Goal: Task Accomplishment & Management: Manage account settings

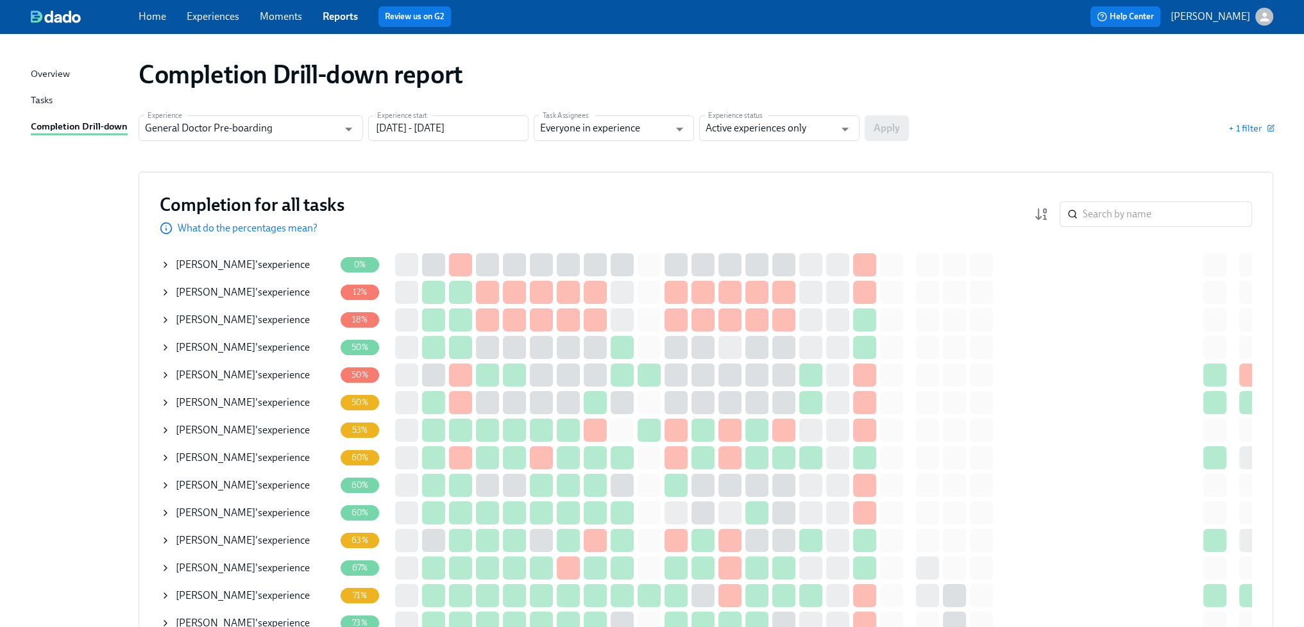
click at [275, 430] on div "[PERSON_NAME] 's experience" at bounding box center [243, 430] width 134 height 14
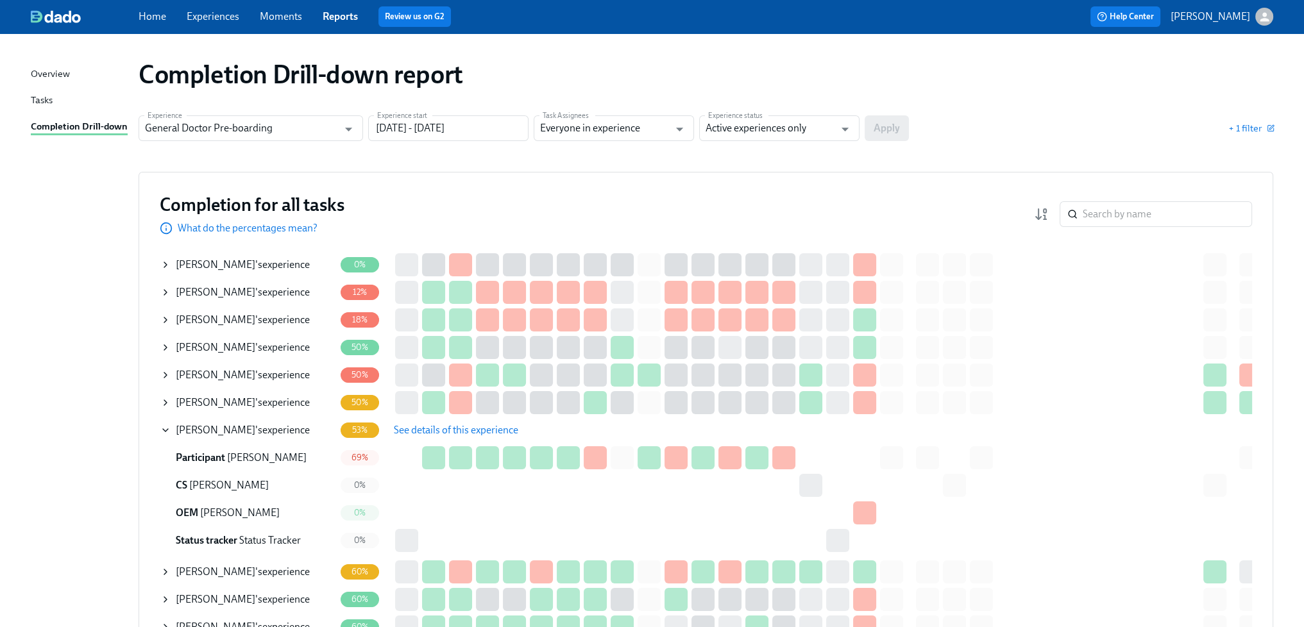
click at [421, 429] on span "See details of this experience" at bounding box center [456, 430] width 124 height 13
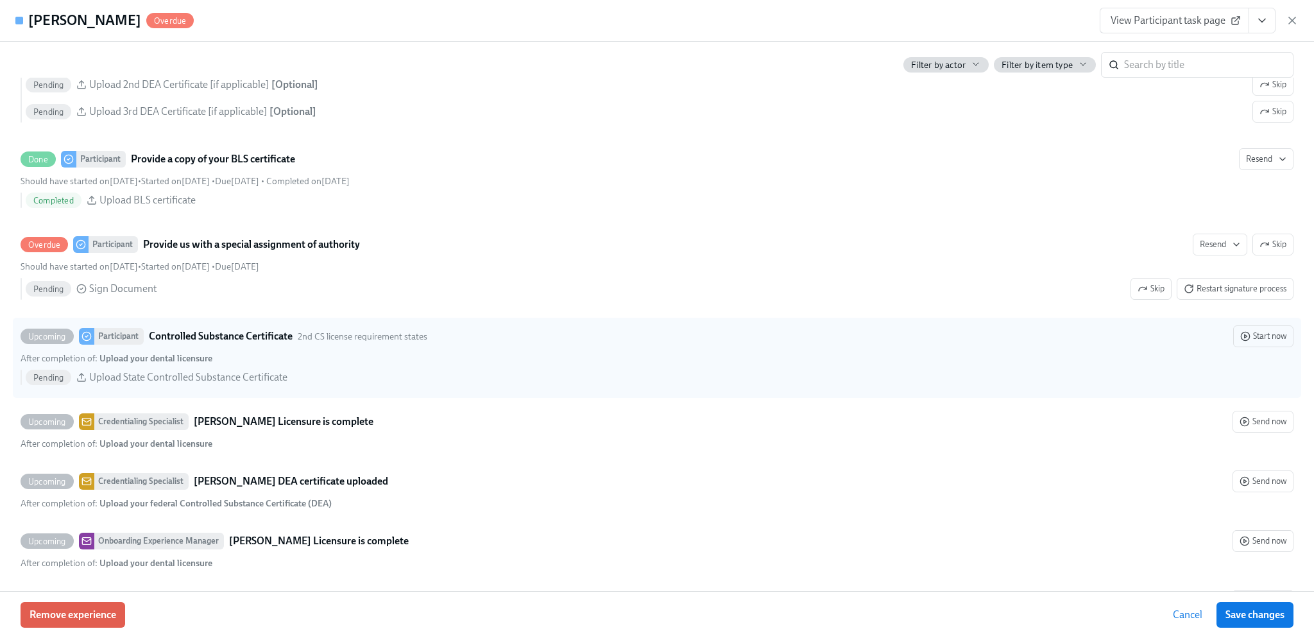
scroll to position [1732, 0]
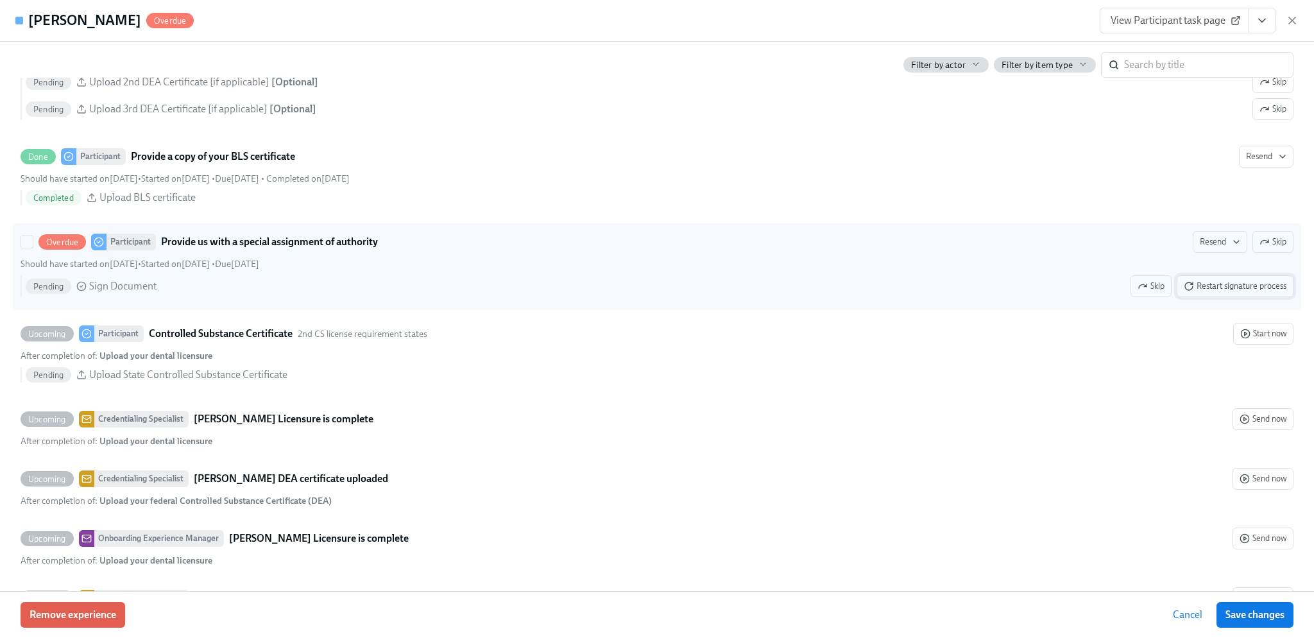
click at [1227, 293] on span "Restart signature process" at bounding box center [1235, 286] width 103 height 13
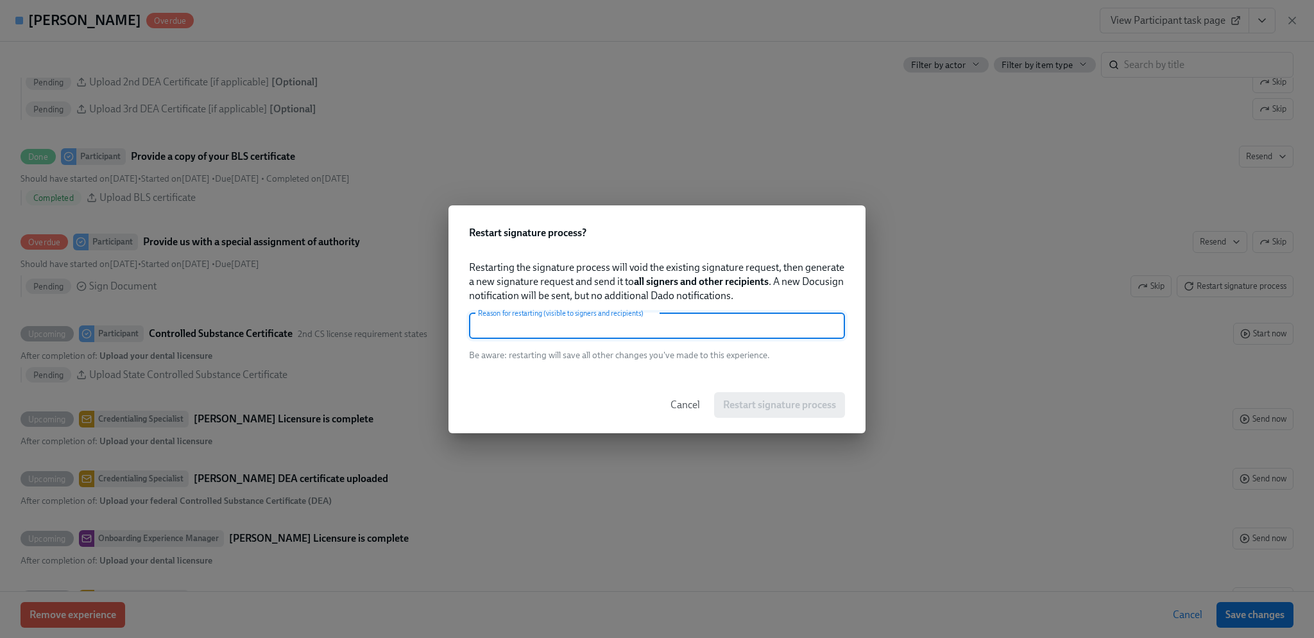
click at [633, 323] on input "text" at bounding box center [657, 326] width 376 height 26
type input "Resend"
click at [799, 400] on span "Restart signature process" at bounding box center [779, 404] width 113 height 13
